Goal: Navigation & Orientation: Understand site structure

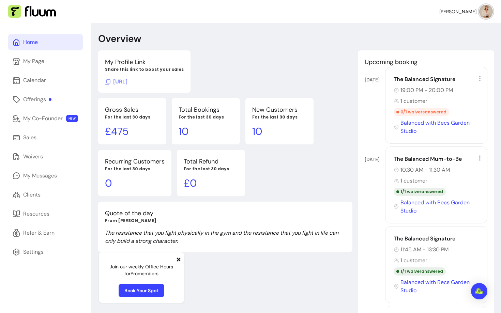
click at [178, 259] on icon at bounding box center [178, 259] width 5 height 5
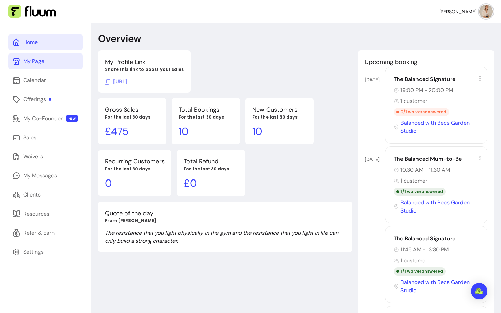
click at [46, 65] on link "My Page" at bounding box center [45, 61] width 75 height 16
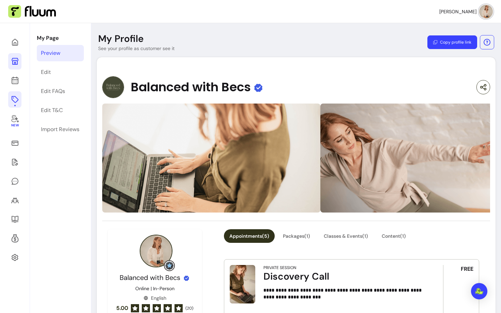
click at [14, 96] on icon at bounding box center [14, 99] width 7 height 7
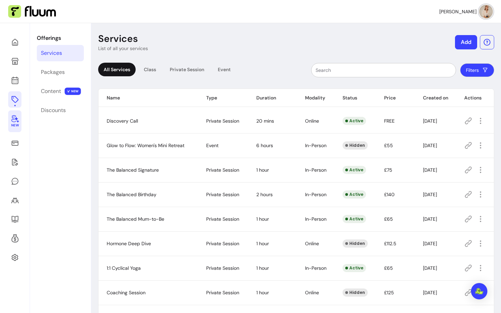
click at [17, 127] on span "New" at bounding box center [15, 125] width 8 height 4
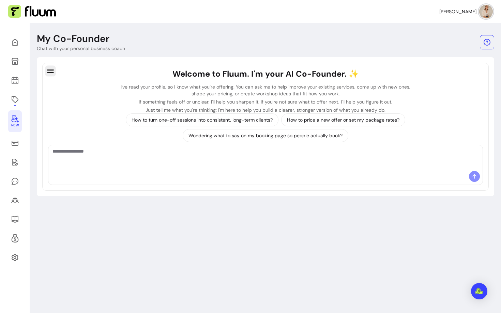
click at [53, 69] on icon "button" at bounding box center [50, 71] width 6 height 4
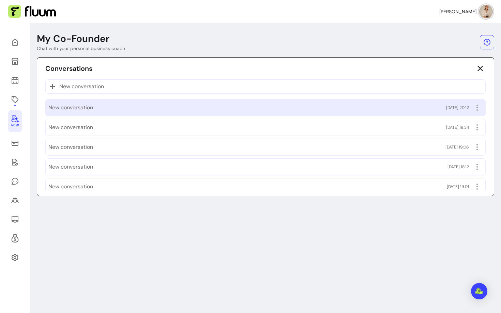
click at [81, 107] on span "New conversation" at bounding box center [70, 108] width 45 height 8
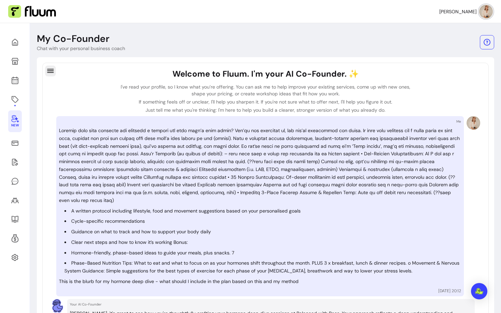
click at [53, 71] on icon "button" at bounding box center [50, 71] width 6 height 4
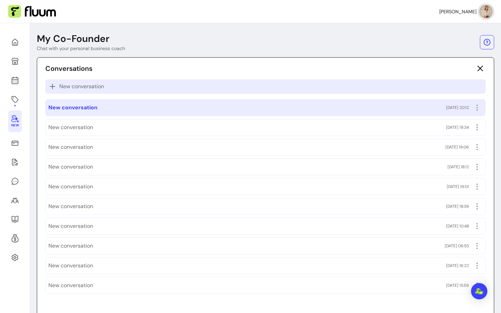
click at [74, 88] on span "New conversation" at bounding box center [81, 87] width 45 height 8
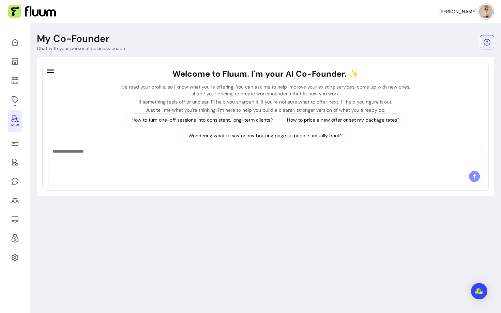
click at [50, 73] on icon "button" at bounding box center [50, 71] width 8 height 8
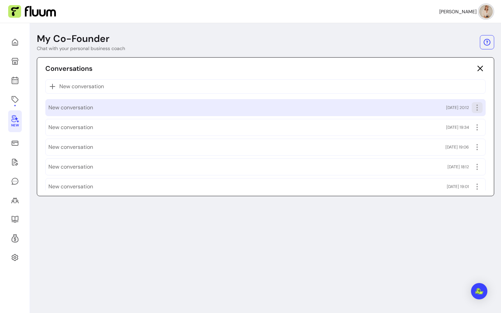
click at [479, 109] on icon "button" at bounding box center [477, 108] width 8 height 8
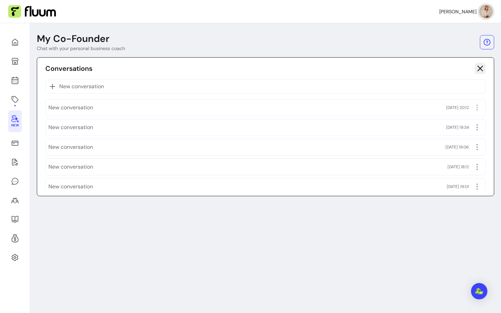
click at [477, 69] on icon "button" at bounding box center [480, 68] width 8 height 8
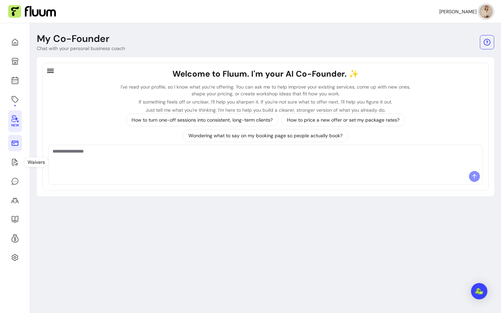
click at [12, 150] on link at bounding box center [15, 143] width 14 height 16
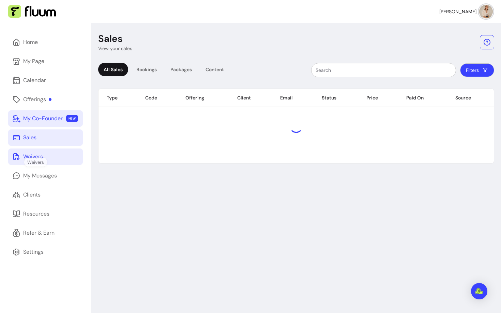
click at [14, 162] on link "Waivers" at bounding box center [45, 157] width 75 height 16
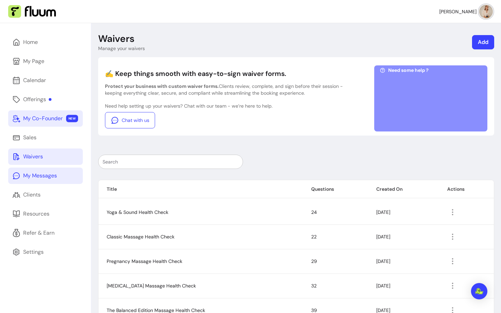
click at [25, 174] on div "My Messages" at bounding box center [40, 176] width 34 height 8
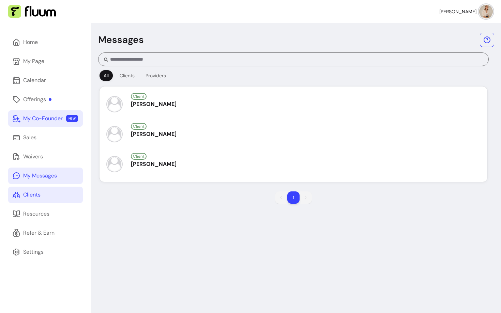
click at [27, 191] on div "Clients" at bounding box center [31, 195] width 17 height 8
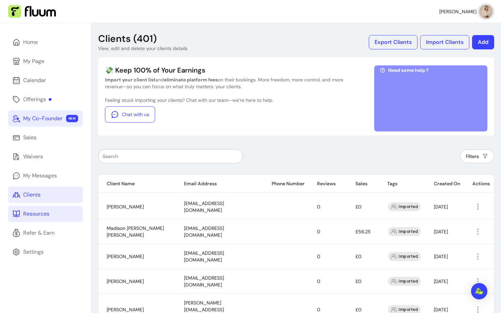
click at [50, 211] on link "Resources" at bounding box center [45, 214] width 75 height 16
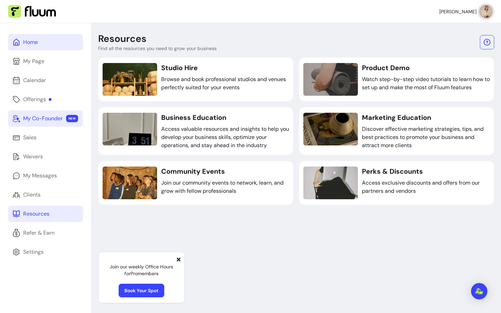
click at [47, 44] on link "Home" at bounding box center [45, 42] width 75 height 16
